Goal: Task Accomplishment & Management: Use online tool/utility

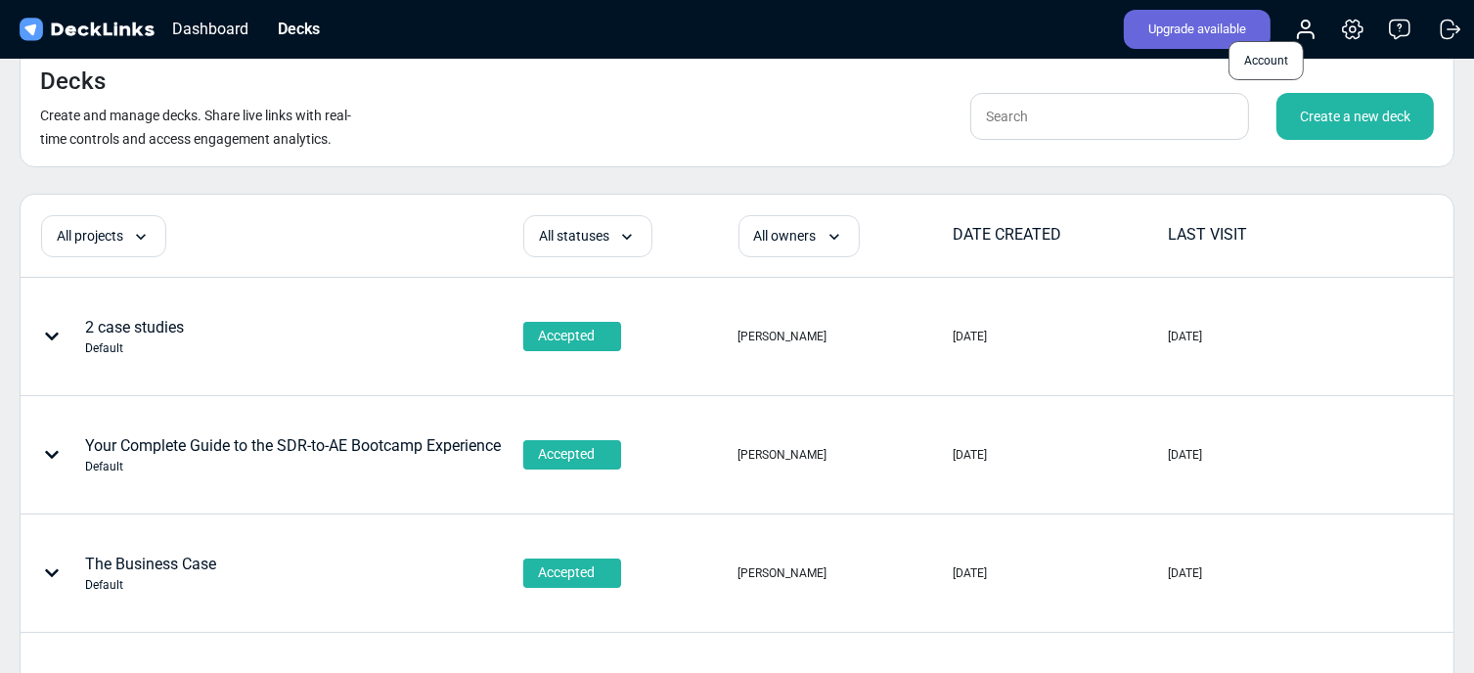
click at [1117, 30] on icon at bounding box center [1305, 29] width 23 height 23
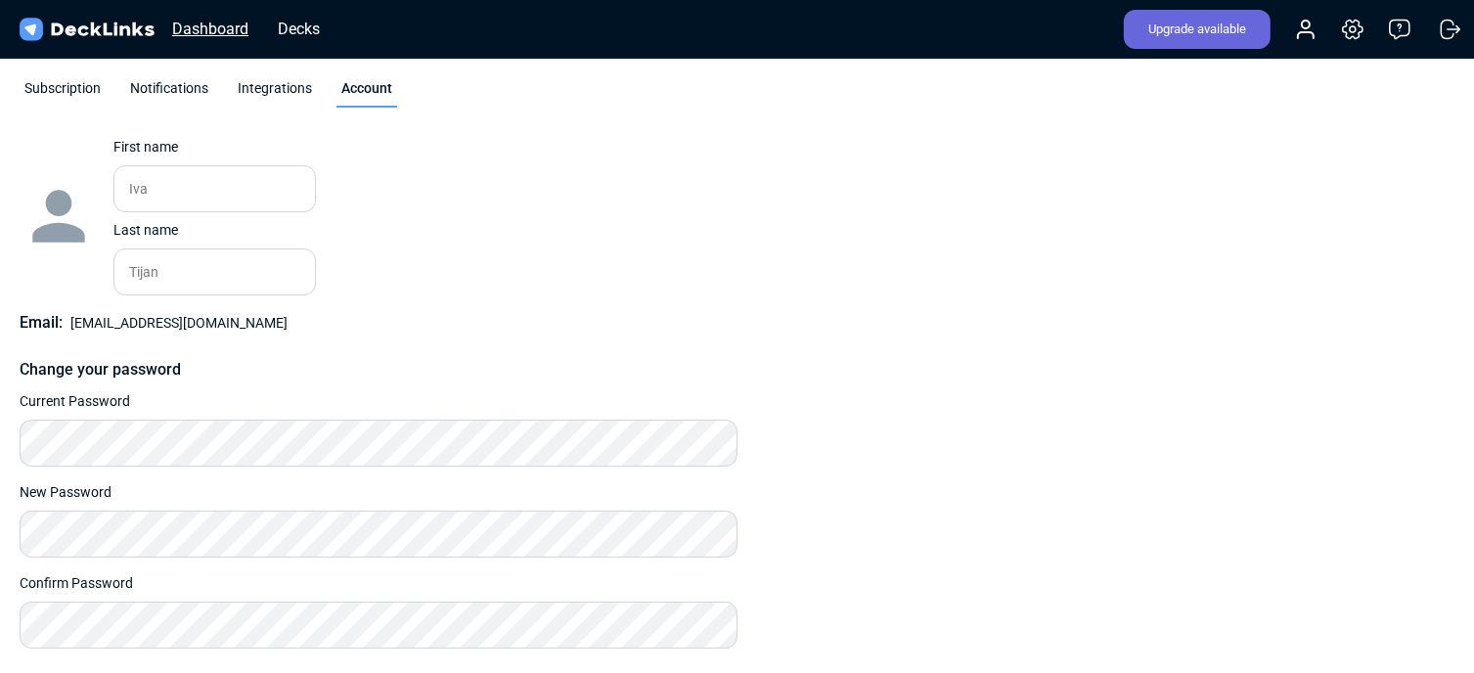
click at [199, 30] on div "Dashboard" at bounding box center [210, 29] width 96 height 24
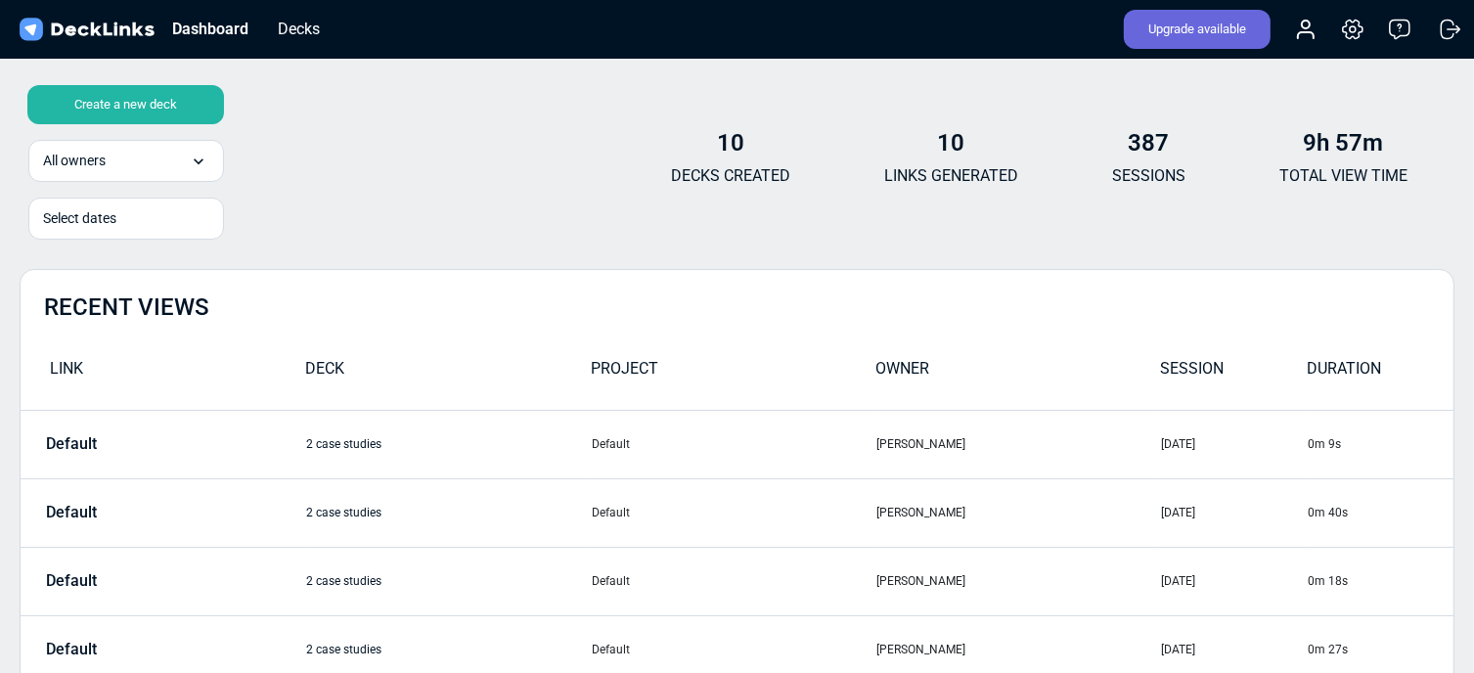
click at [160, 101] on div "Create a new deck" at bounding box center [125, 104] width 197 height 39
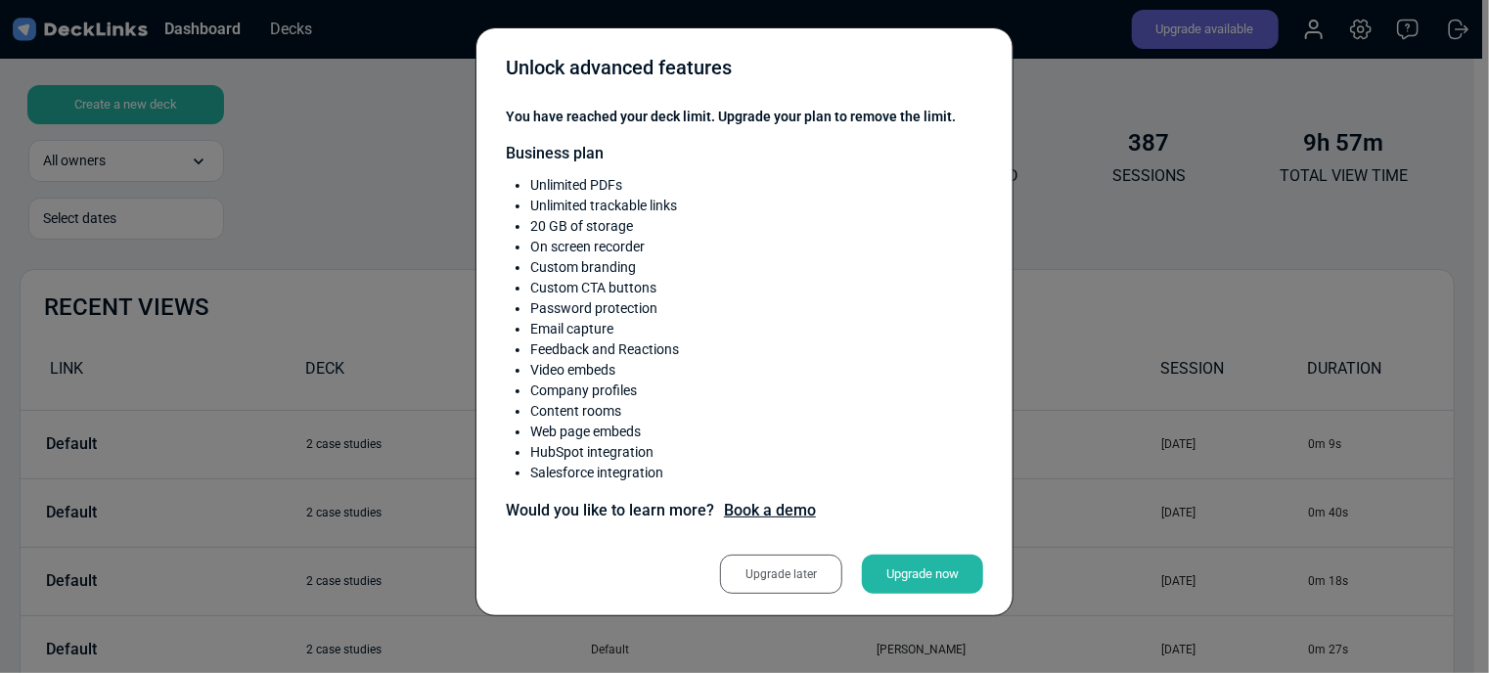
click at [789, 574] on div "Upgrade later" at bounding box center [781, 574] width 122 height 39
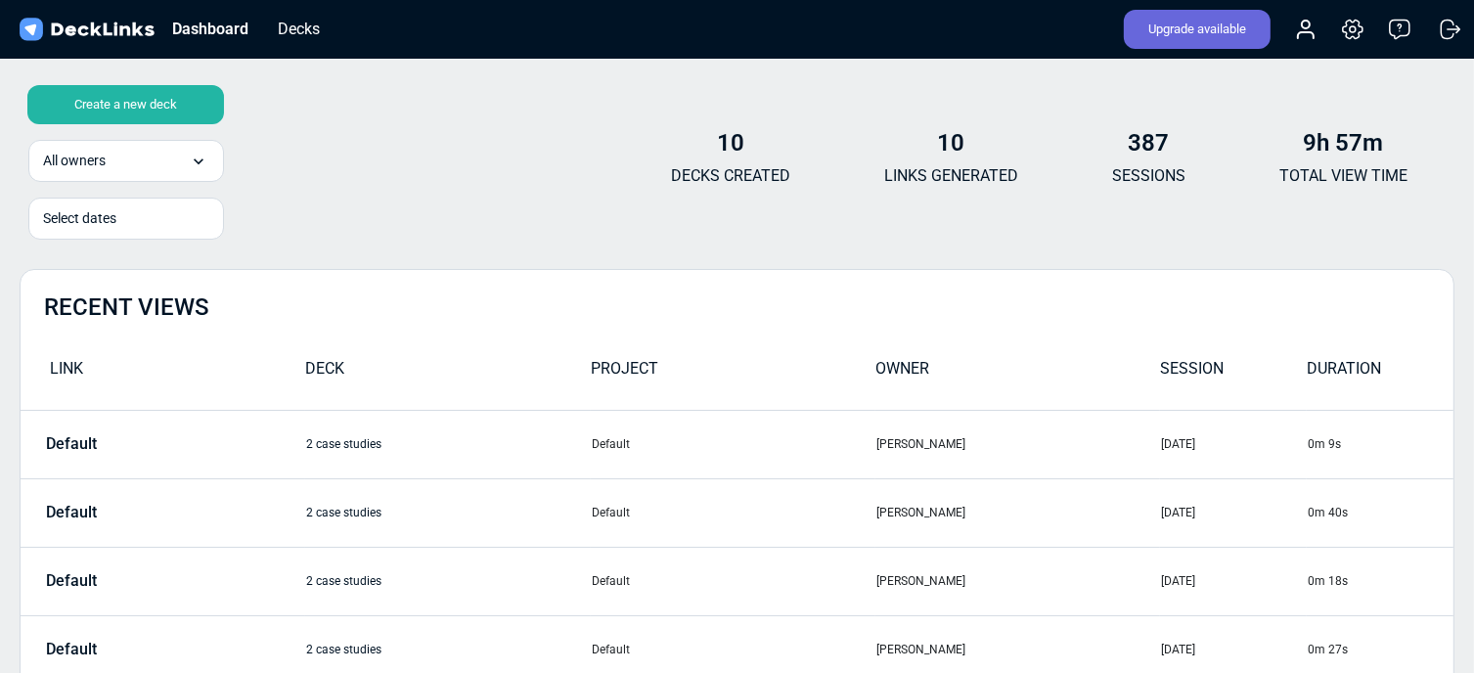
click at [137, 98] on div "Create a new deck" at bounding box center [125, 104] width 197 height 39
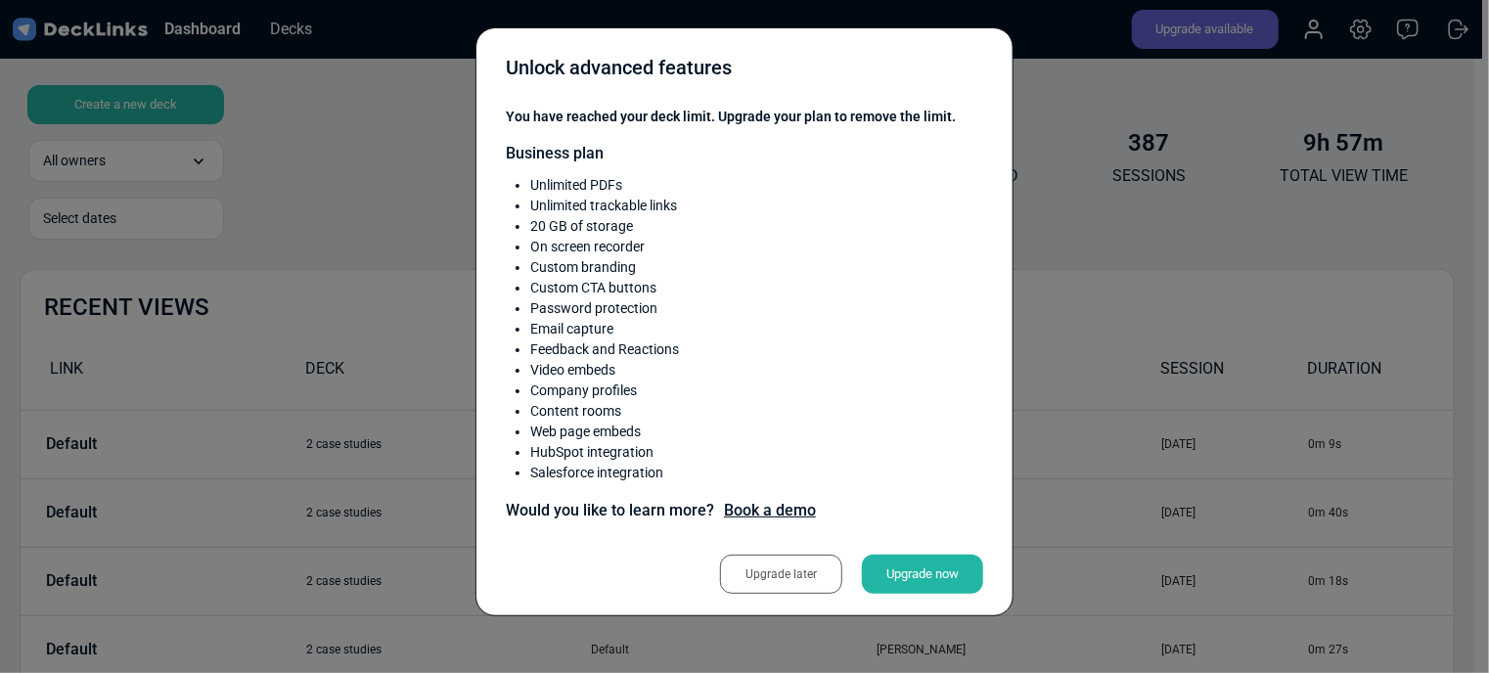
click at [1083, 95] on div "Unlock advanced features You have reached your deck limit. Upgrade your plan to…" at bounding box center [744, 336] width 1489 height 673
